Goal: Transaction & Acquisition: Subscribe to service/newsletter

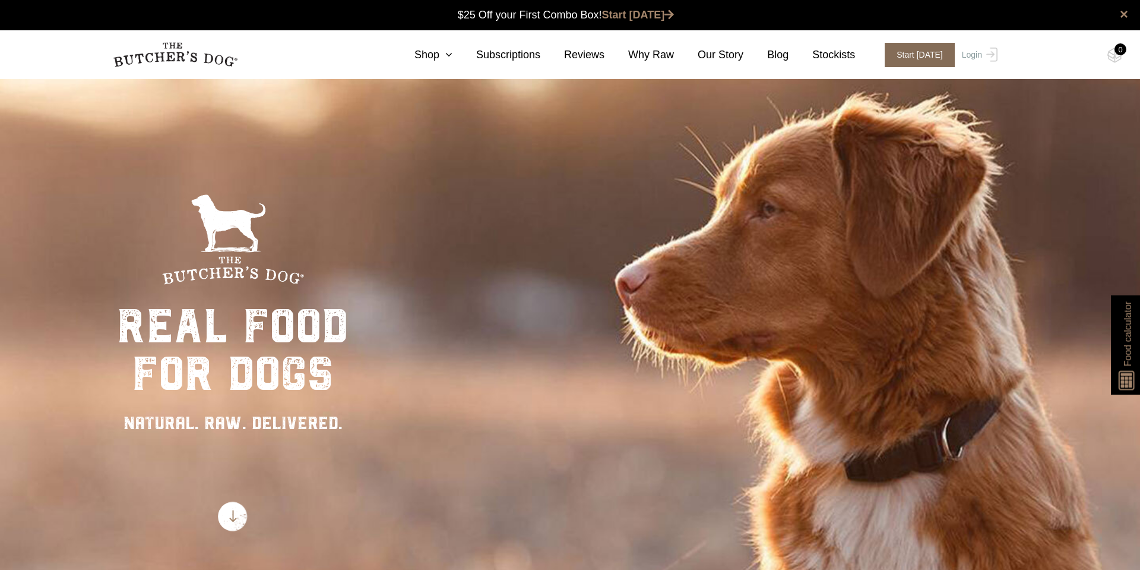
click at [910, 58] on span "Start [DATE]" at bounding box center [920, 55] width 70 height 24
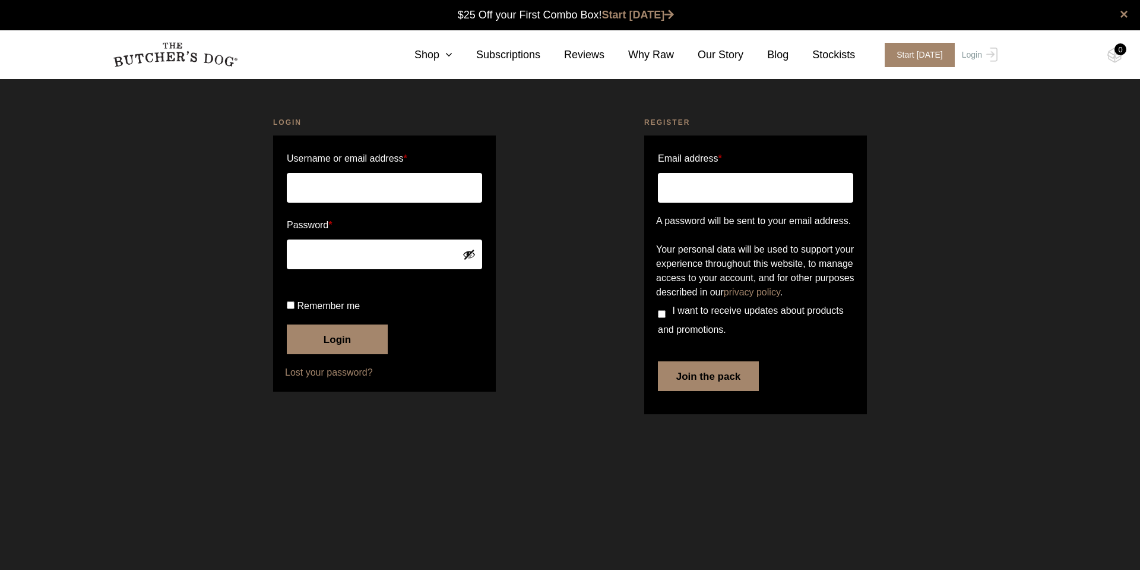
click at [311, 188] on input "Username or email address *" at bounding box center [384, 188] width 195 height 30
type input "cosgrove8882@gmail.com"
click at [715, 185] on input "Email address *" at bounding box center [755, 188] width 195 height 30
click at [512, 52] on link "Subscriptions" at bounding box center [497, 55] width 88 height 16
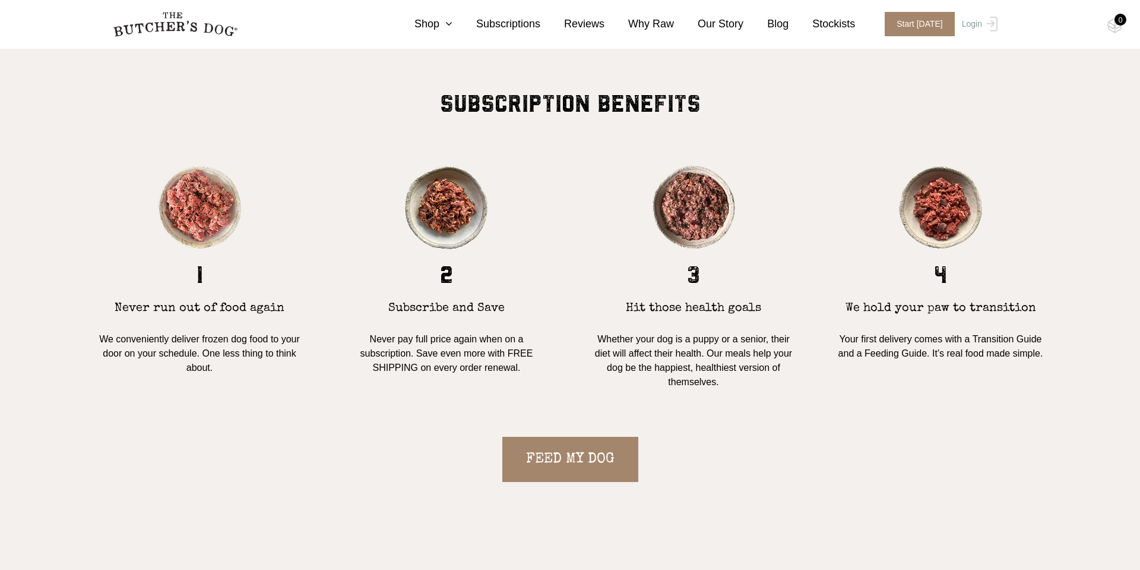
scroll to position [1097, 0]
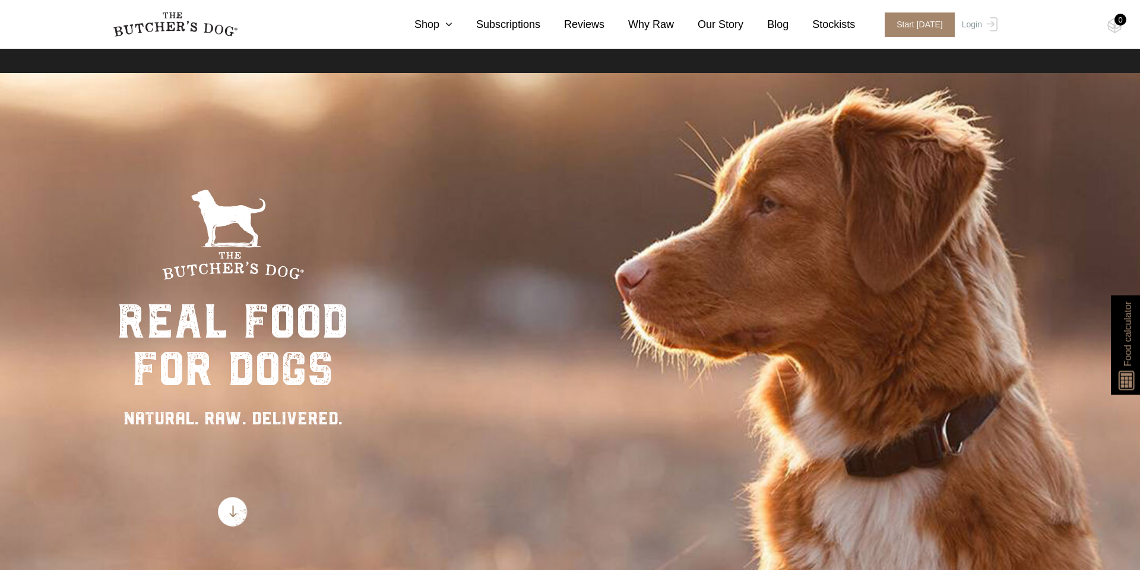
scroll to position [7, 0]
